Goal: Book appointment/travel/reservation

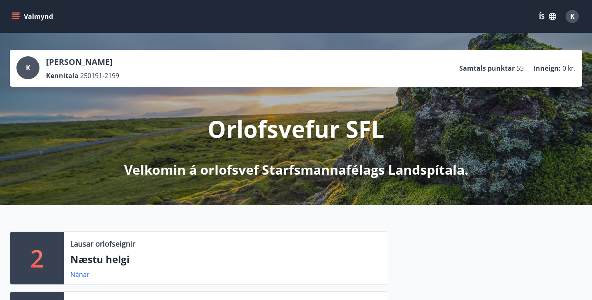
click at [16, 16] on icon "menu" at bounding box center [16, 16] width 8 height 8
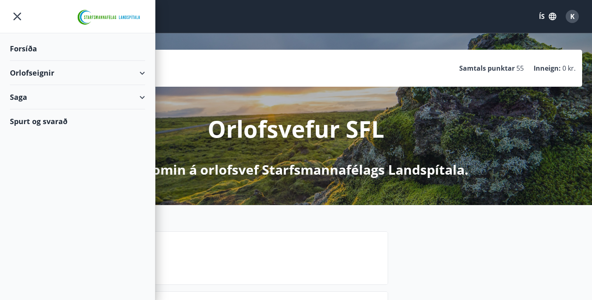
click at [35, 73] on div "Orlofseignir" at bounding box center [77, 73] width 135 height 24
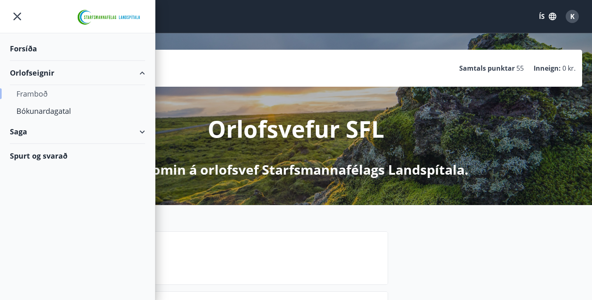
click at [32, 91] on div "Framboð" at bounding box center [77, 93] width 122 height 17
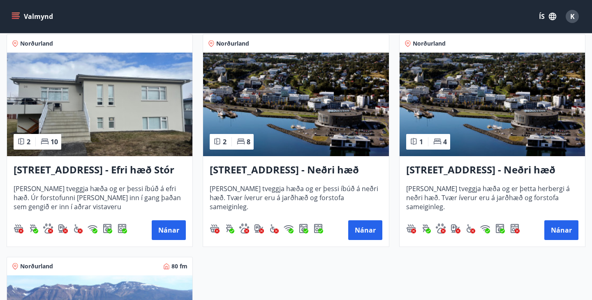
scroll to position [1045, 0]
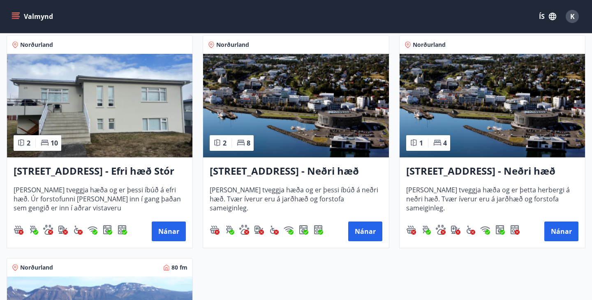
click at [543, 133] on img at bounding box center [492, 106] width 185 height 104
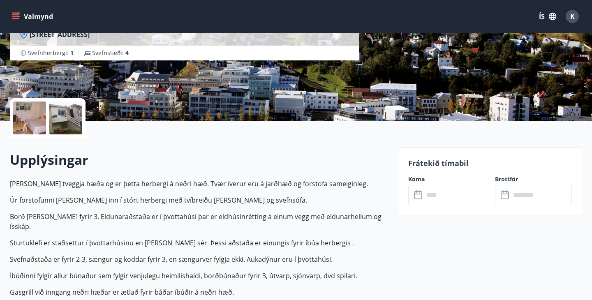
scroll to position [127, 0]
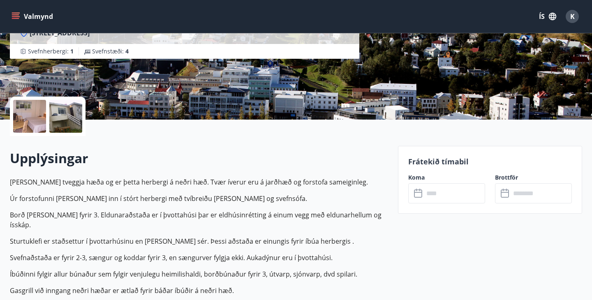
click at [436, 193] on input "text" at bounding box center [454, 193] width 61 height 20
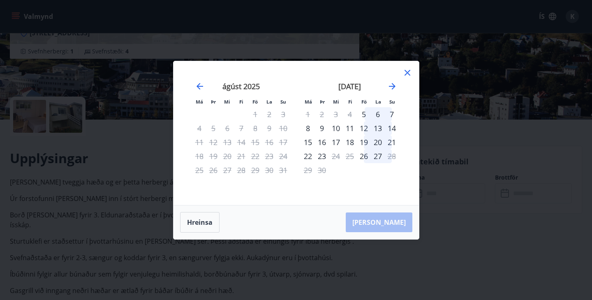
click at [406, 71] on icon at bounding box center [408, 73] width 6 height 6
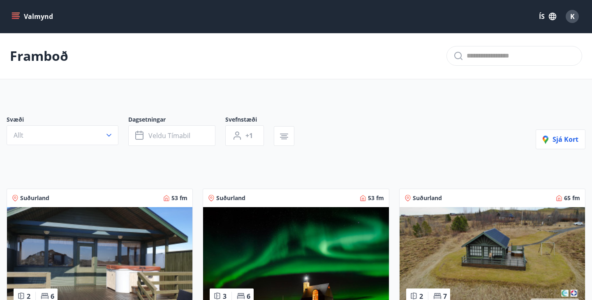
click at [576, 23] on span "K" at bounding box center [572, 16] width 13 height 13
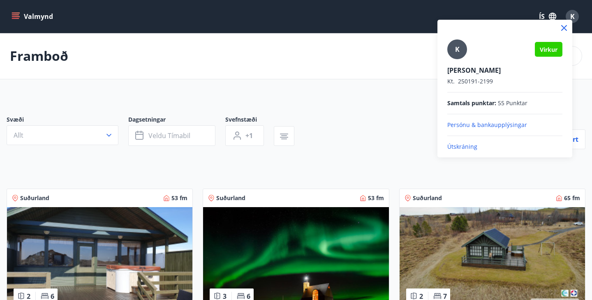
click at [576, 23] on div at bounding box center [296, 150] width 592 height 300
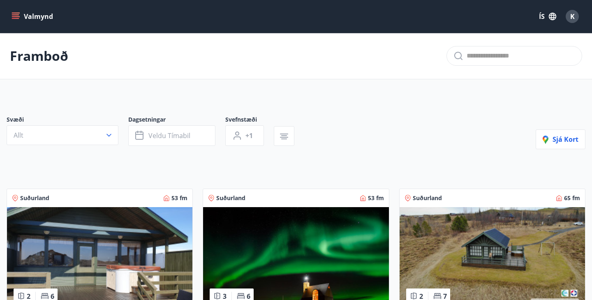
click at [576, 23] on span "K" at bounding box center [572, 16] width 13 height 13
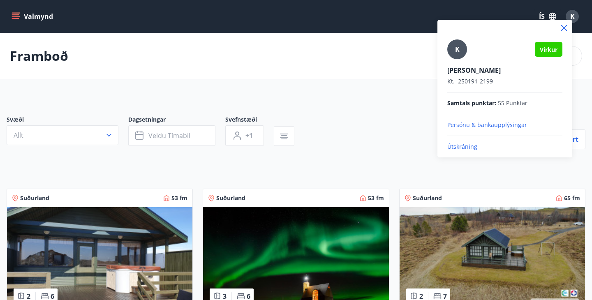
click at [576, 23] on div at bounding box center [296, 150] width 592 height 300
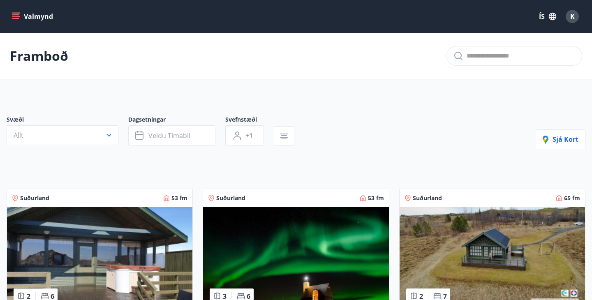
click at [372, 141] on div "Svæði Allt Dagsetningar Veldu tímabil Svefnstæði +1 Sjá kort" at bounding box center [296, 133] width 579 height 34
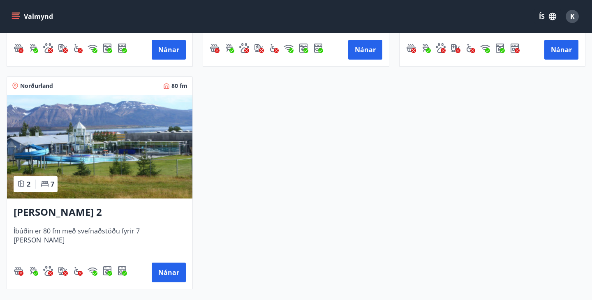
click at [147, 158] on img at bounding box center [99, 147] width 185 height 104
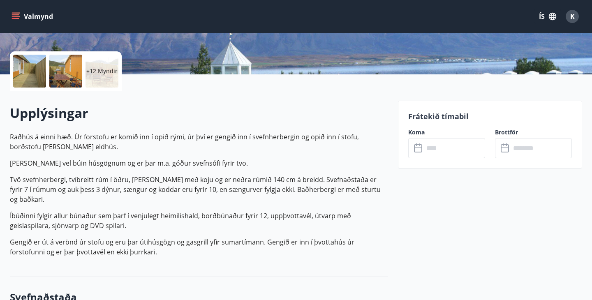
scroll to position [173, 0]
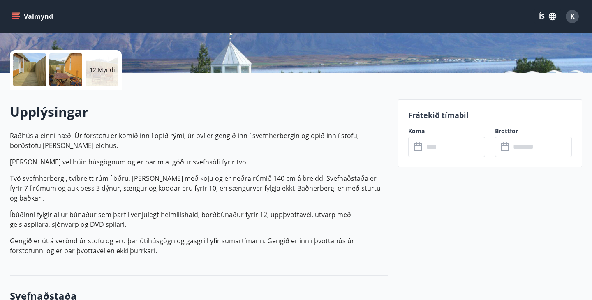
click at [439, 152] on input "text" at bounding box center [454, 147] width 61 height 20
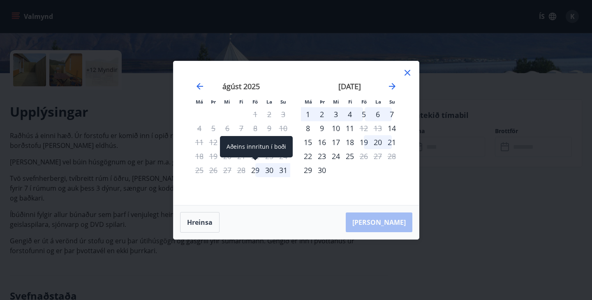
click at [251, 171] on div "29" at bounding box center [255, 170] width 14 height 14
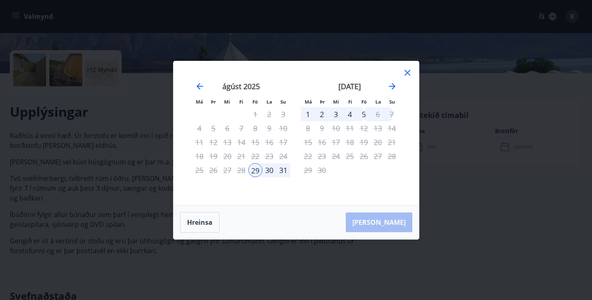
click at [363, 116] on div "5" at bounding box center [364, 114] width 14 height 14
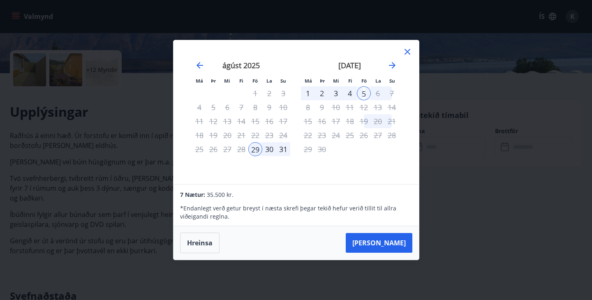
click at [405, 53] on icon at bounding box center [407, 52] width 10 height 10
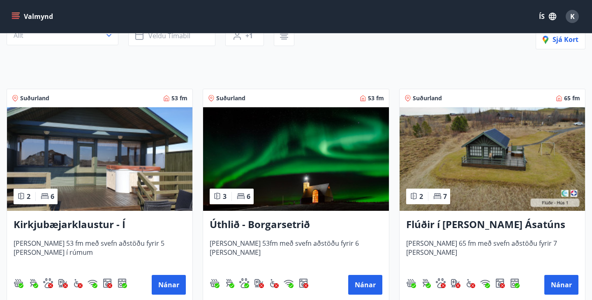
scroll to position [108, 0]
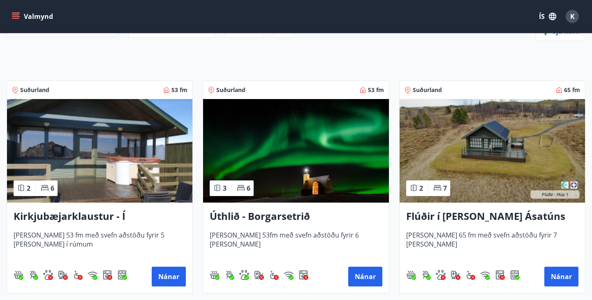
click at [282, 144] on img at bounding box center [295, 151] width 185 height 104
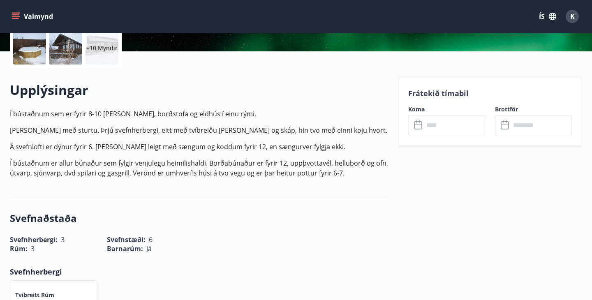
scroll to position [200, 0]
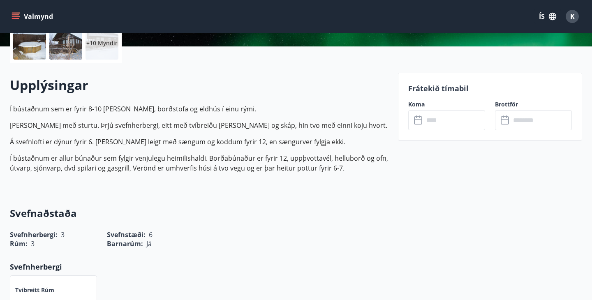
click at [446, 120] on input "text" at bounding box center [454, 120] width 61 height 20
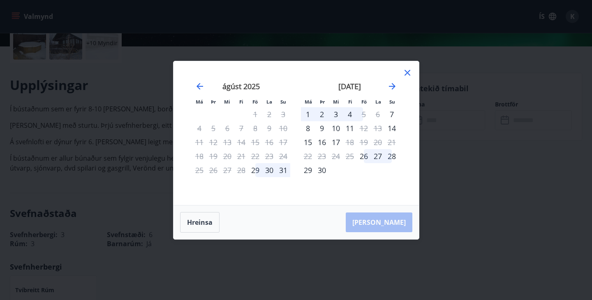
click at [410, 74] on icon at bounding box center [407, 73] width 10 height 10
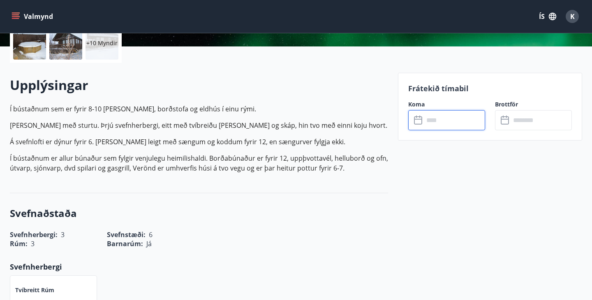
click at [572, 18] on span "K" at bounding box center [572, 16] width 5 height 9
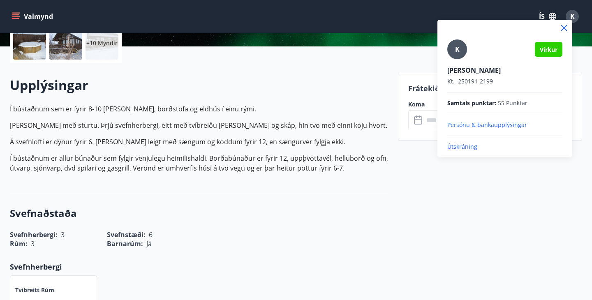
click at [467, 148] on p "Útskráning" at bounding box center [504, 147] width 115 height 8
